Goal: Check status: Check status

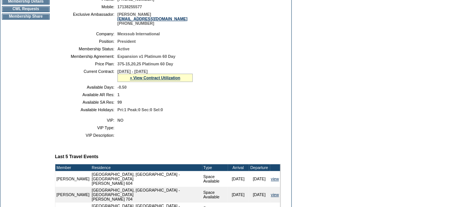
scroll to position [185, 0]
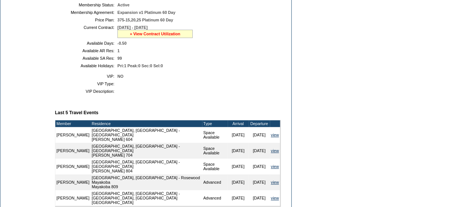
click at [165, 36] on link "» View Contract Utilization" at bounding box center [155, 34] width 50 height 5
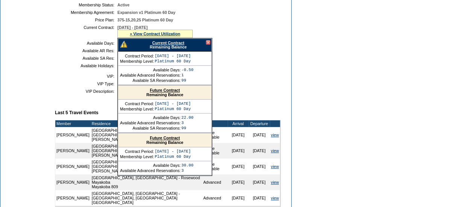
click at [157, 93] on link "Future Contract" at bounding box center [165, 90] width 30 height 5
click at [208, 50] on div "Current Contract Remaining Balance" at bounding box center [165, 44] width 94 height 13
click at [208, 45] on div at bounding box center [208, 42] width 5 height 5
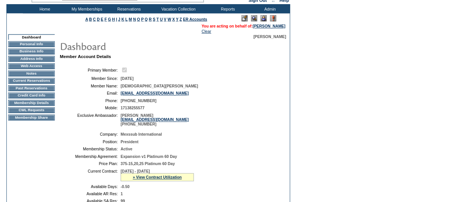
scroll to position [0, 0]
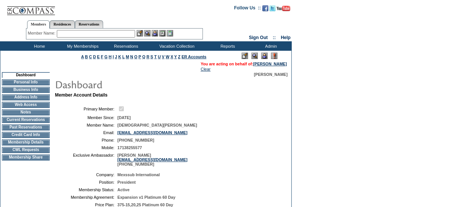
click at [118, 33] on input "text" at bounding box center [96, 34] width 78 height 8
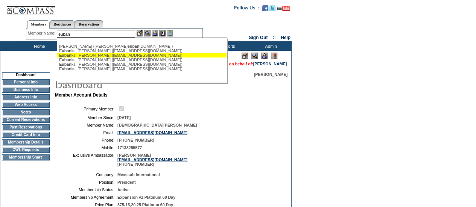
click at [94, 57] on div "Euban ks, [PERSON_NAME] ([EMAIL_ADDRESS][DOMAIN_NAME])" at bounding box center [141, 55] width 165 height 5
type input "[PERSON_NAME] ([EMAIL_ADDRESS][DOMAIN_NAME])"
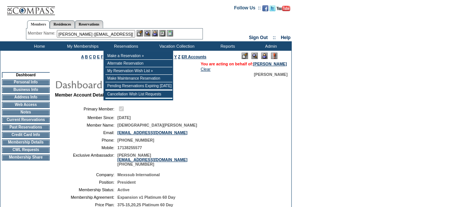
click at [157, 35] on img at bounding box center [155, 33] width 6 height 6
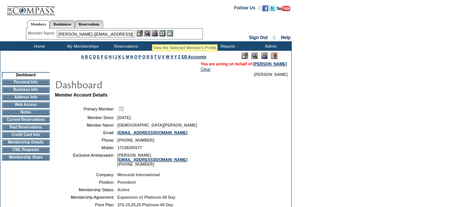
click at [150, 35] on img at bounding box center [147, 33] width 6 height 6
